Goal: Find specific page/section: Find specific page/section

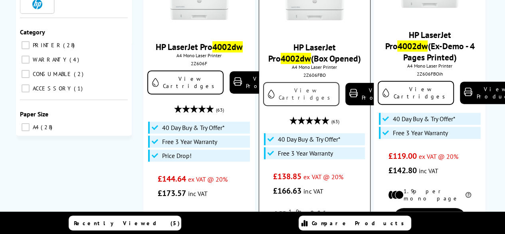
scroll to position [120, 0]
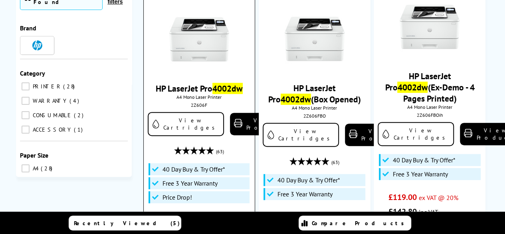
type input "4002dw"
drag, startPoint x: 193, startPoint y: 40, endPoint x: 191, endPoint y: 53, distance: 13.0
click at [193, 40] on img at bounding box center [199, 39] width 60 height 60
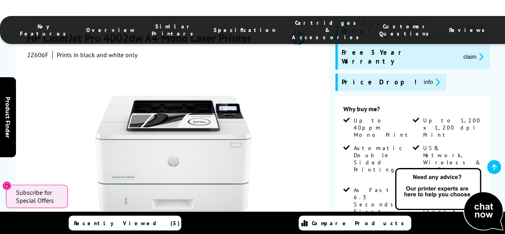
scroll to position [280, 0]
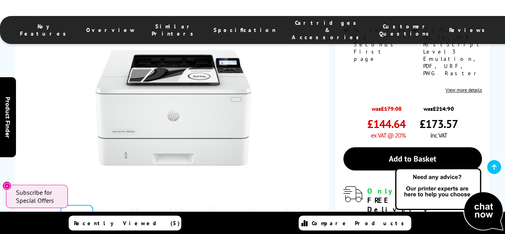
click at [149, 205] on link at bounding box center [153, 222] width 33 height 34
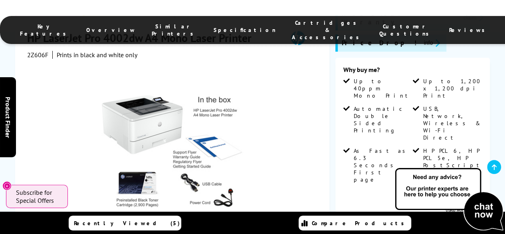
scroll to position [0, 0]
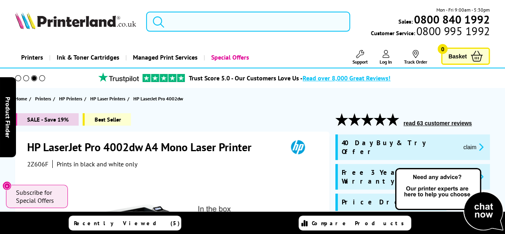
click at [186, 26] on input "search" at bounding box center [248, 22] width 204 height 20
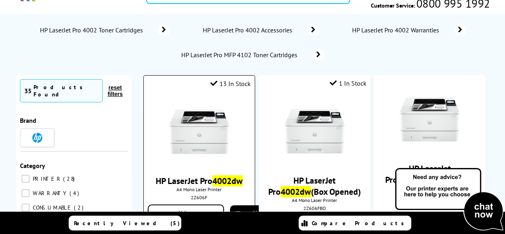
scroll to position [80, 0]
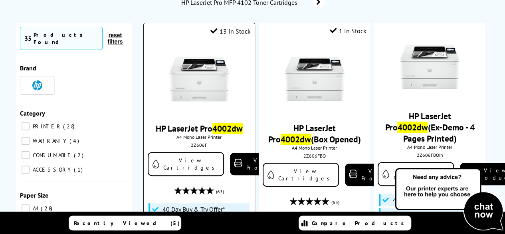
type input "4002dw"
click at [206, 80] on img at bounding box center [199, 79] width 60 height 60
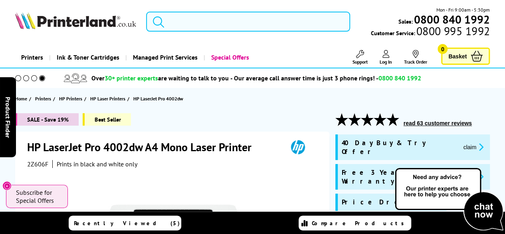
click at [190, 24] on input "search" at bounding box center [248, 22] width 204 height 20
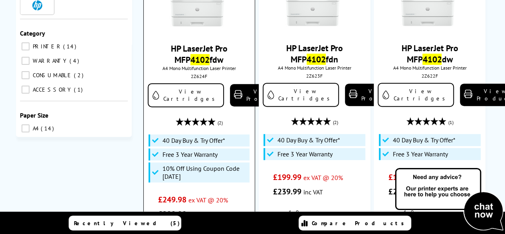
scroll to position [120, 0]
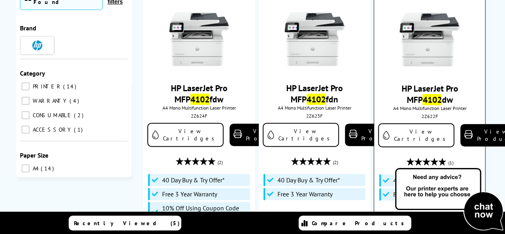
type input "4102"
click at [438, 55] on img at bounding box center [430, 39] width 60 height 60
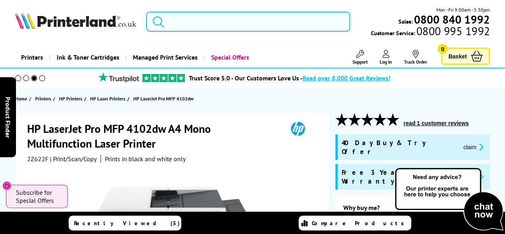
click at [221, 24] on input "search" at bounding box center [248, 22] width 204 height 20
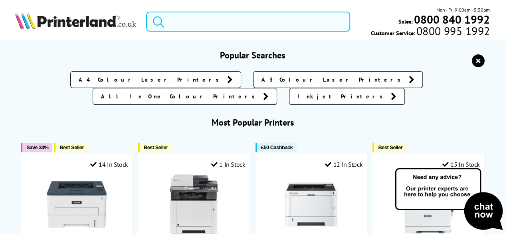
click at [187, 19] on input "search" at bounding box center [248, 22] width 204 height 20
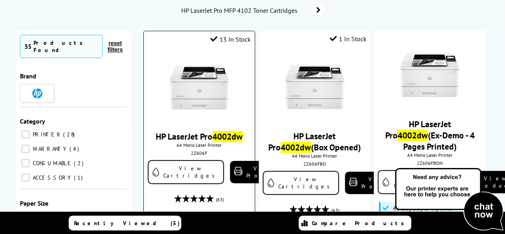
scroll to position [80, 0]
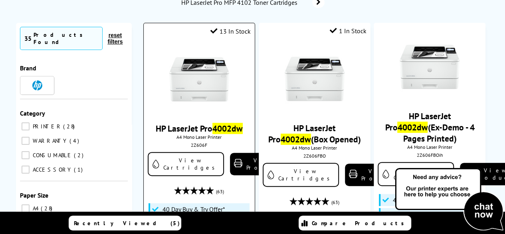
type input "4002dw"
click at [196, 82] on img at bounding box center [199, 79] width 60 height 60
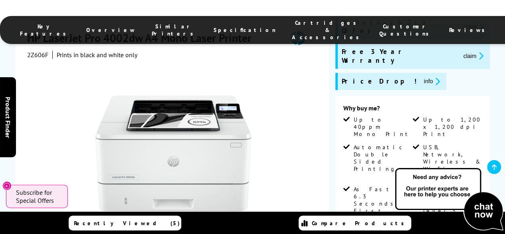
scroll to position [120, 0]
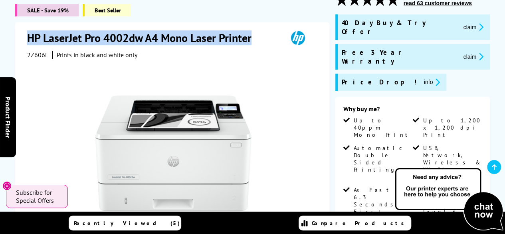
drag, startPoint x: 28, startPoint y: 36, endPoint x: 258, endPoint y: 39, distance: 230.2
click at [258, 39] on h1 "HP LaserJet Pro 4002dw A4 Mono Laser Printer" at bounding box center [143, 37] width 233 height 15
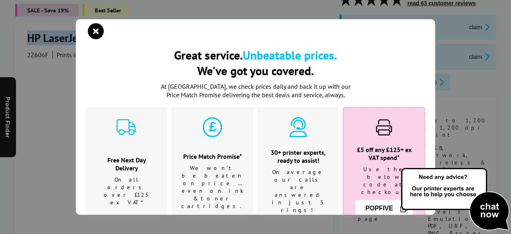
copy h1 "HP LaserJet Pro 4002dw A4 Mono Laser Printer"
click at [95, 27] on icon "close modal" at bounding box center [96, 31] width 16 height 16
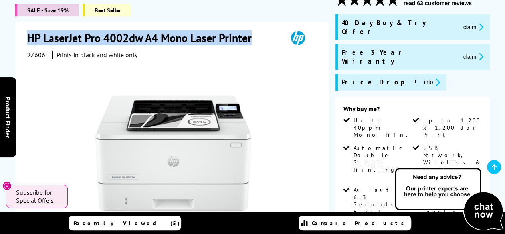
copy h1 "HP LaserJet Pro 4002dw A4 Mono Laser Printer"
